Goal: Check status: Check status

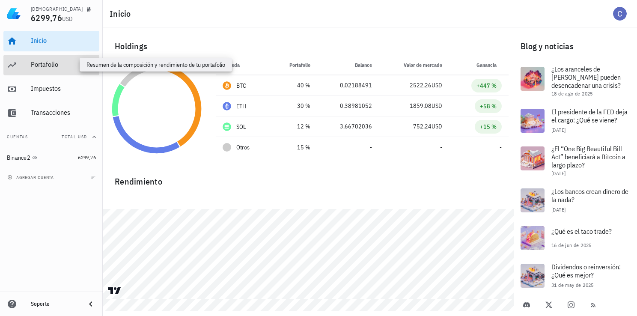
click at [46, 66] on div "Portafolio" at bounding box center [63, 64] width 65 height 8
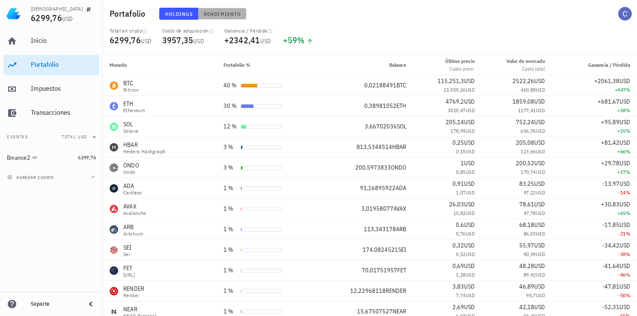
click at [220, 8] on button "Rendimiento" at bounding box center [222, 14] width 48 height 12
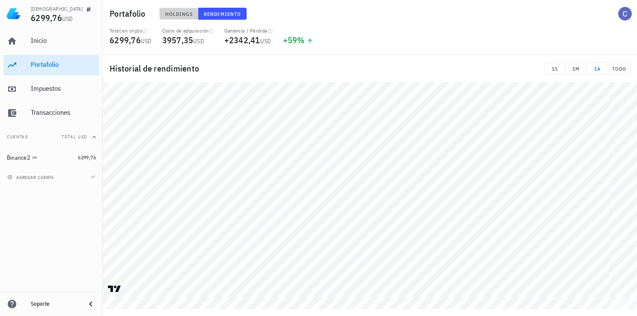
click at [185, 17] on button "Holdings" at bounding box center [178, 14] width 39 height 12
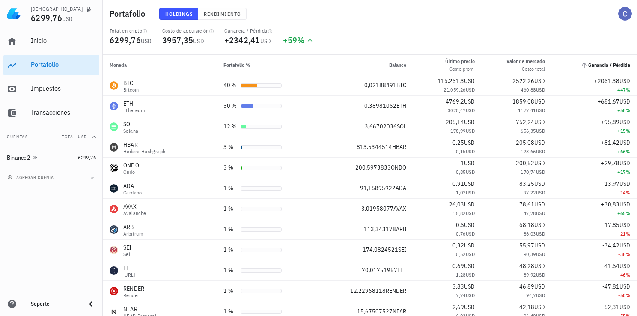
click at [613, 62] on span "Ganancia / Pérdida" at bounding box center [609, 65] width 42 height 6
click at [580, 62] on icon "Ganancia / Pérdida: Sin ordenar. Pulse para ordenar de forma ascendente." at bounding box center [584, 65] width 8 height 8
click at [580, 66] on icon "Ganancia / Pérdida: Sin ordenar. Pulse para ordenar de forma ascendente." at bounding box center [584, 65] width 8 height 8
click at [580, 64] on icon "Ganancia / Pérdida: Sin ordenar. Pulse para ordenar de forma ascendente." at bounding box center [584, 65] width 8 height 8
click at [623, 64] on span "Ganancia / Pérdida" at bounding box center [609, 65] width 42 height 6
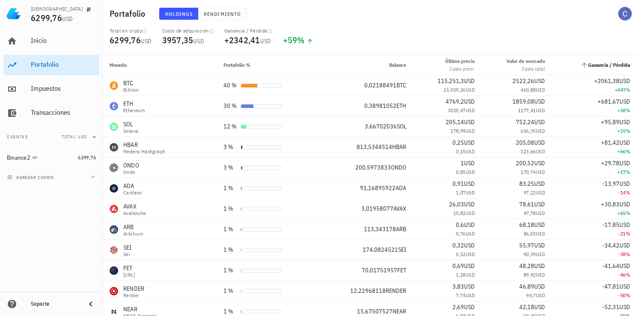
click at [599, 71] on th "Ganancia / Pérdida" at bounding box center [594, 65] width 85 height 21
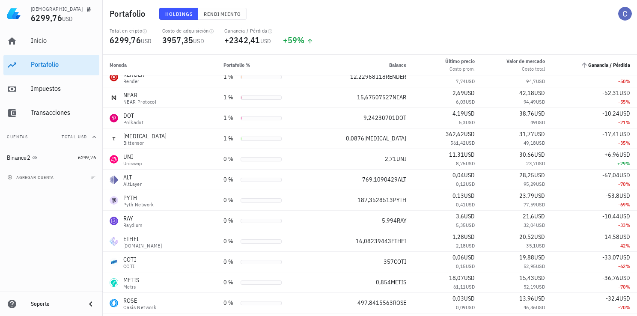
scroll to position [43, 0]
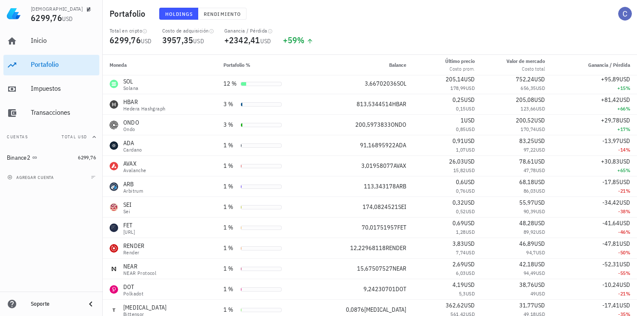
click at [528, 59] on div "Valor de mercado" at bounding box center [525, 61] width 39 height 8
click at [456, 64] on div "Último precio" at bounding box center [460, 61] width 30 height 8
click at [392, 67] on span "Balance" at bounding box center [397, 65] width 17 height 6
click at [374, 66] on th "Balance" at bounding box center [363, 65] width 100 height 21
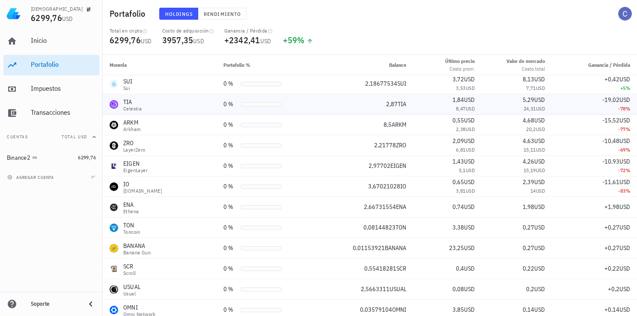
scroll to position [514, 0]
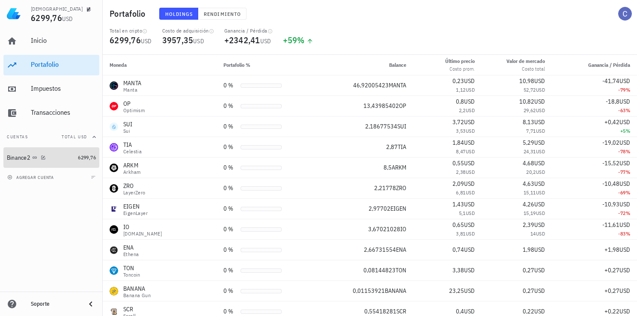
click at [26, 158] on div "Binance2" at bounding box center [19, 157] width 24 height 7
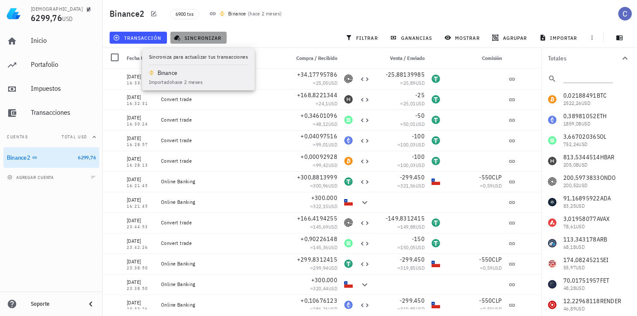
click at [205, 35] on span "sincronizar" at bounding box center [198, 37] width 46 height 7
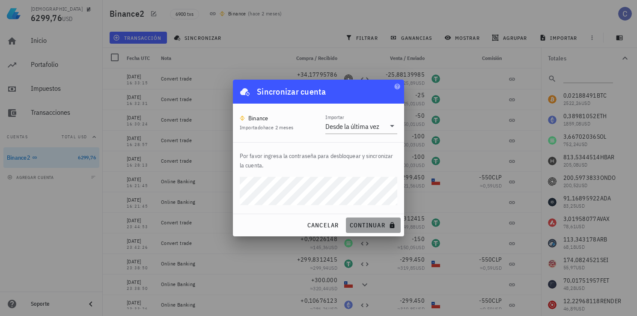
click at [370, 223] on span "continuar" at bounding box center [373, 225] width 48 height 8
